Goal: Use online tool/utility: Use online tool/utility

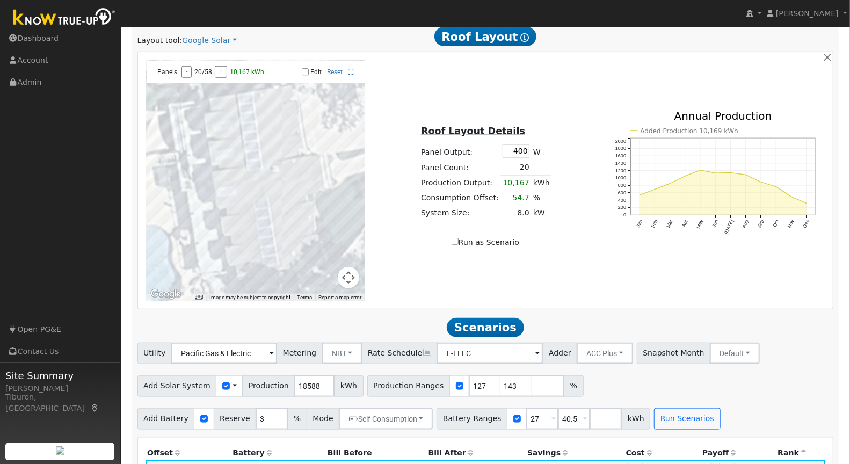
scroll to position [868, 0]
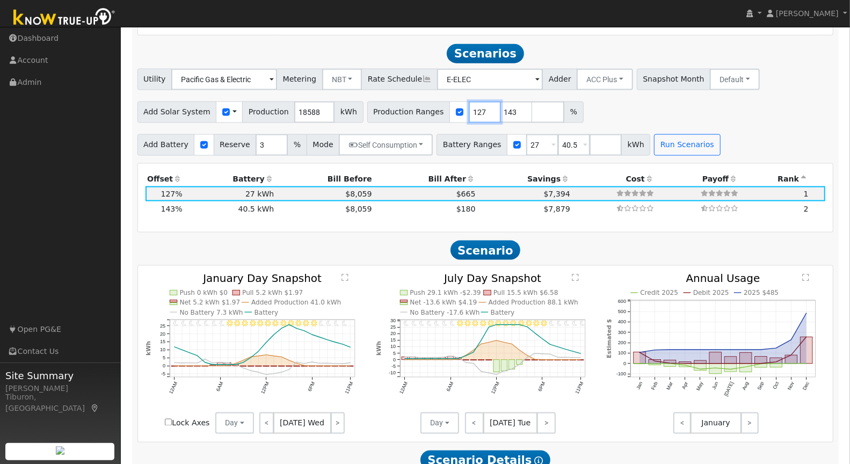
drag, startPoint x: 470, startPoint y: 110, endPoint x: 444, endPoint y: 114, distance: 26.6
click at [444, 114] on div "Production Ranges 127 143 %" at bounding box center [475, 111] width 216 height 21
drag, startPoint x: 468, startPoint y: 109, endPoint x: 450, endPoint y: 108, distance: 18.3
click at [450, 108] on div "Production Ranges 127 143 %" at bounding box center [475, 111] width 216 height 21
type input "143"
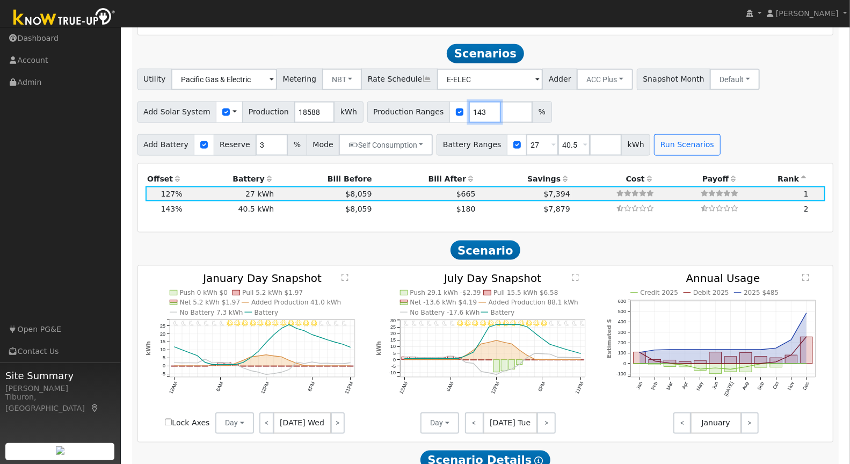
type input "143"
drag, startPoint x: 564, startPoint y: 142, endPoint x: 543, endPoint y: 143, distance: 21.5
click at [543, 143] on div "Battery Ranges 27 Overrides Reserve % Mode None None Self Consumption Peak Savi…" at bounding box center [543, 144] width 214 height 21
drag, startPoint x: 526, startPoint y: 143, endPoint x: 510, endPoint y: 143, distance: 16.1
click at [510, 143] on div "Battery Ranges 27 Overrides Reserve % Mode None None Self Consumption Peak Savi…" at bounding box center [527, 144] width 182 height 21
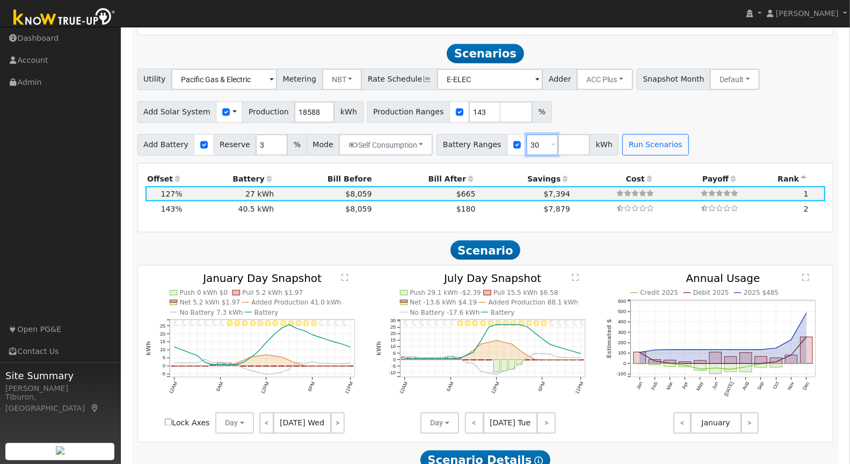
type input "30"
click at [558, 142] on input "number" at bounding box center [574, 144] width 32 height 21
type input "45"
click at [674, 144] on button "Run Scenarios" at bounding box center [687, 144] width 66 height 21
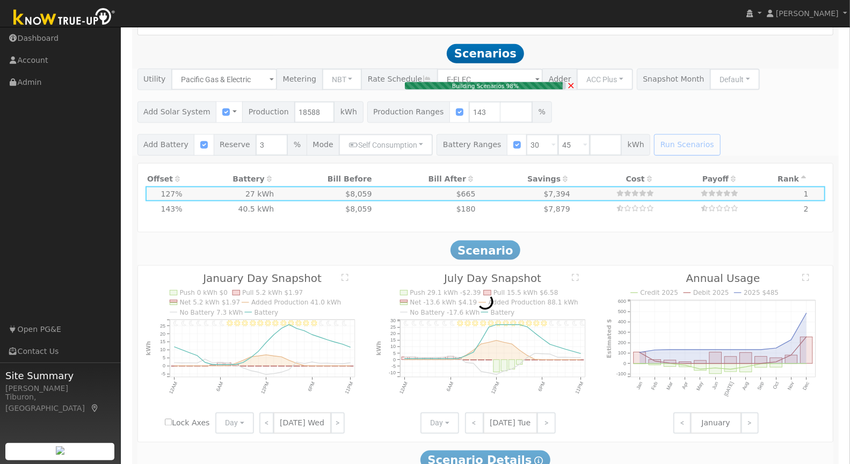
type input "$62,022"
type input "$36,000"
type input "$29,407"
type input "17.7"
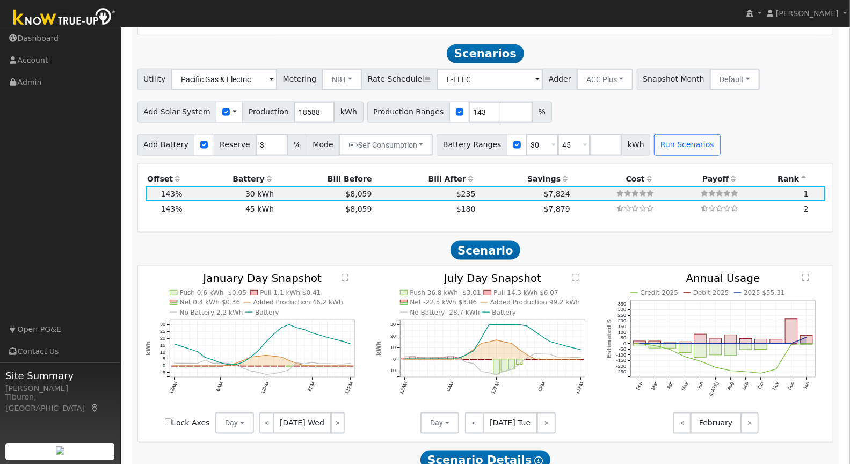
scroll to position [878, 0]
